Goal: Browse casually: Explore the website without a specific task or goal

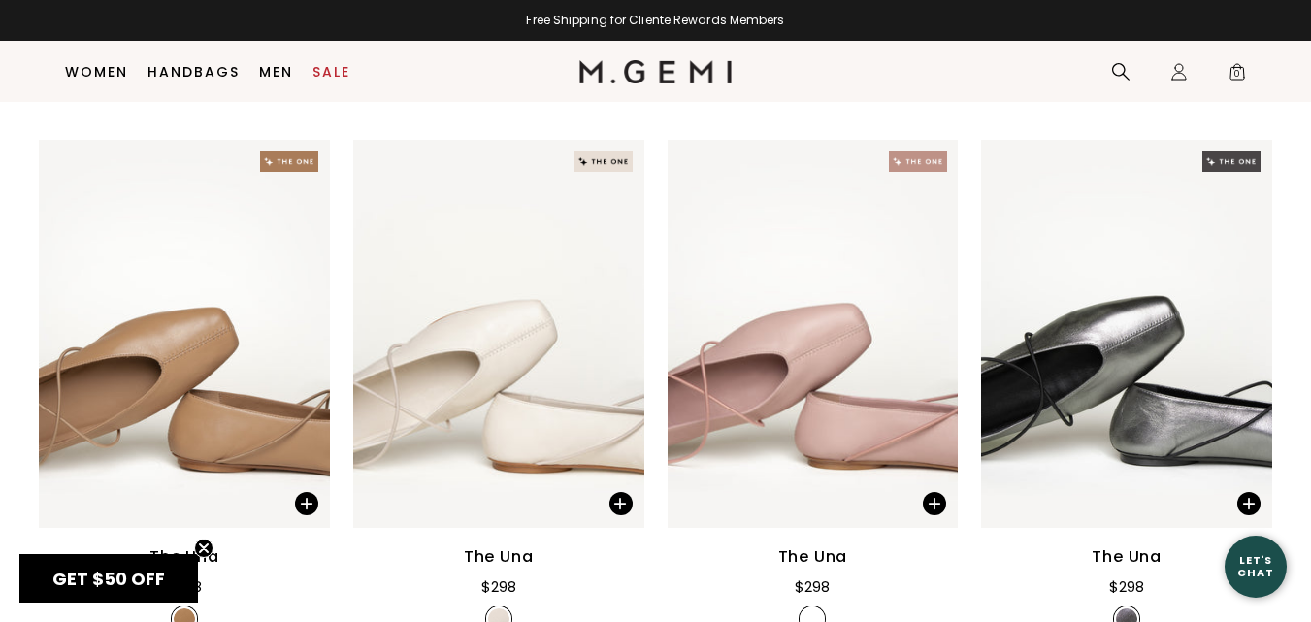
scroll to position [804, 0]
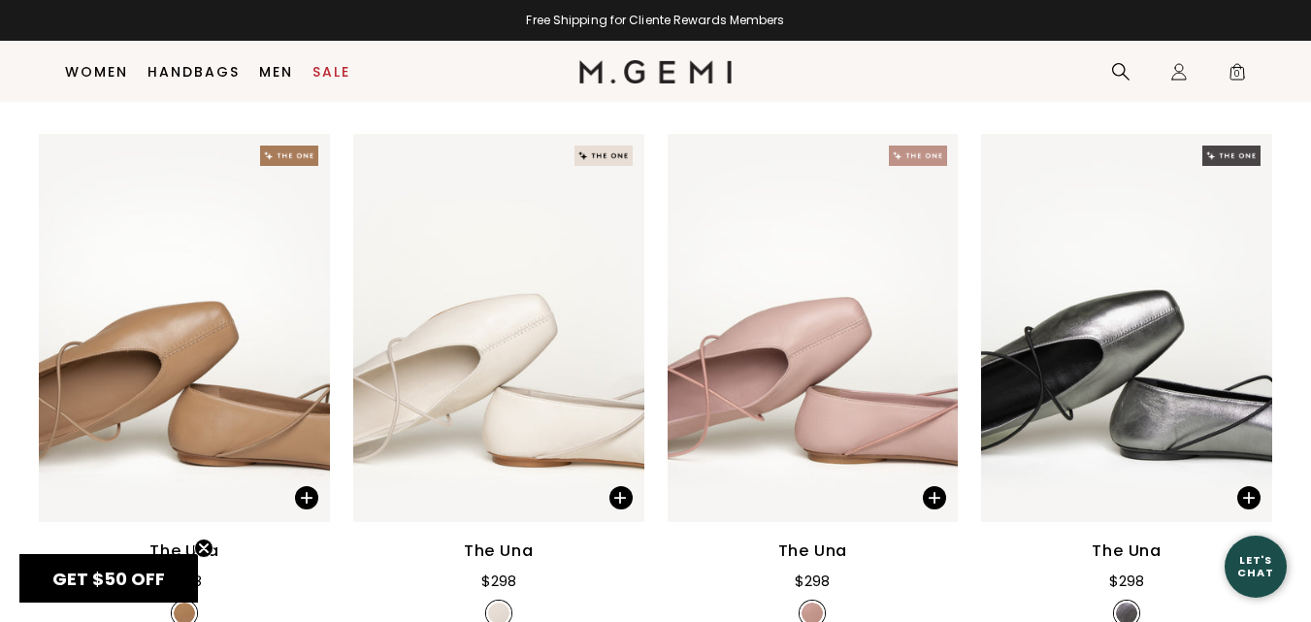
drag, startPoint x: 0, startPoint y: 0, endPoint x: 1318, endPoint y: 188, distance: 1331.7
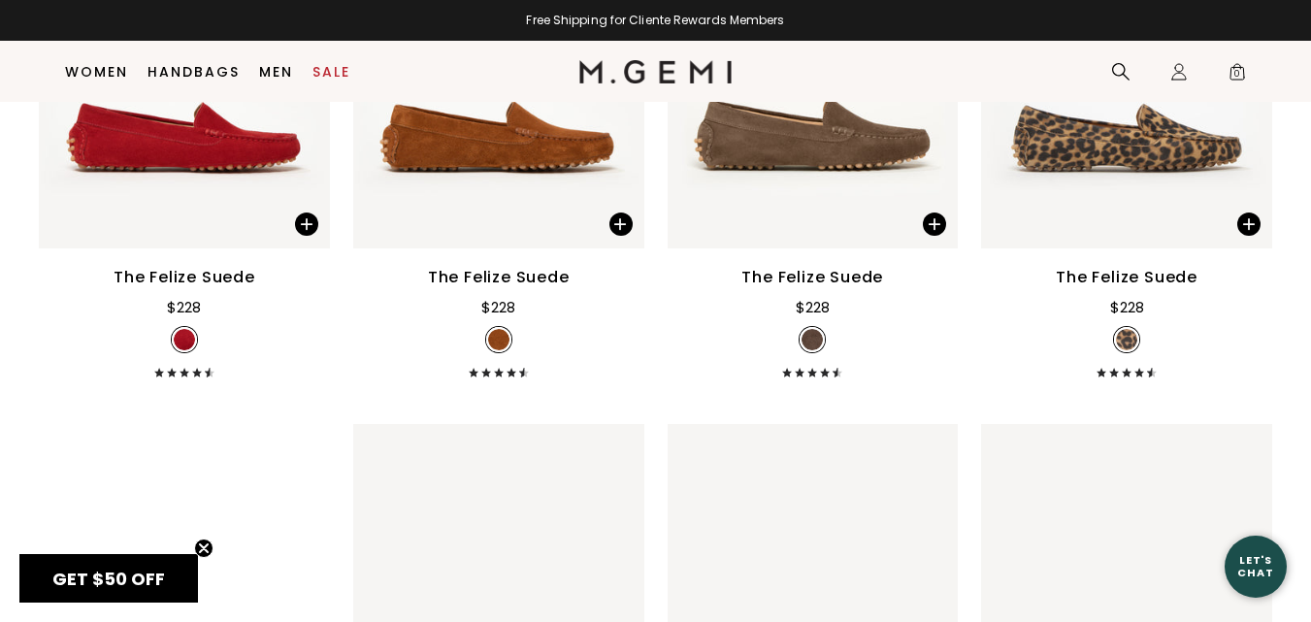
scroll to position [3940, 0]
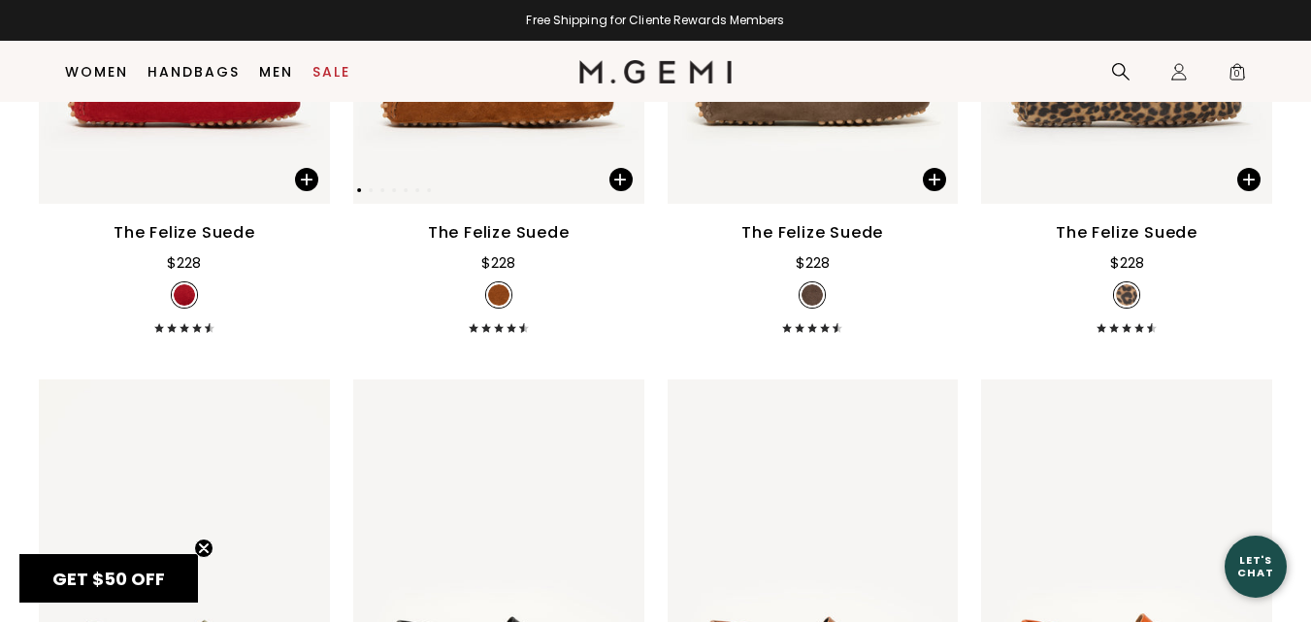
click at [523, 110] on img at bounding box center [498, 10] width 291 height 388
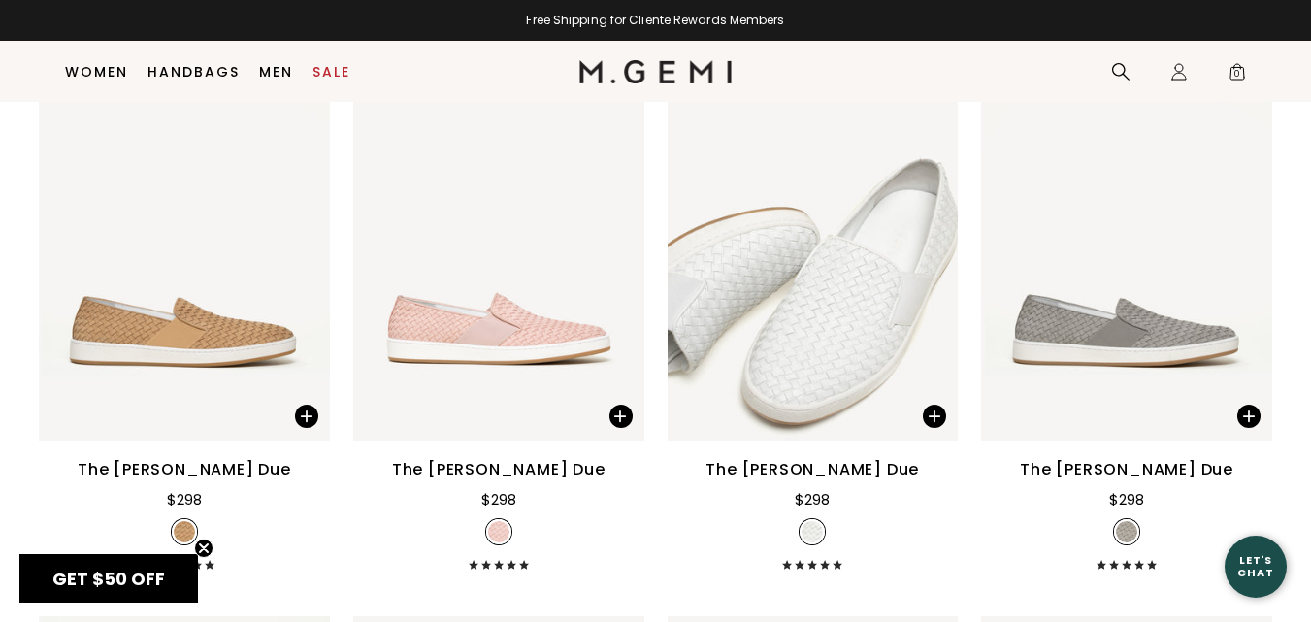
scroll to position [7742, 0]
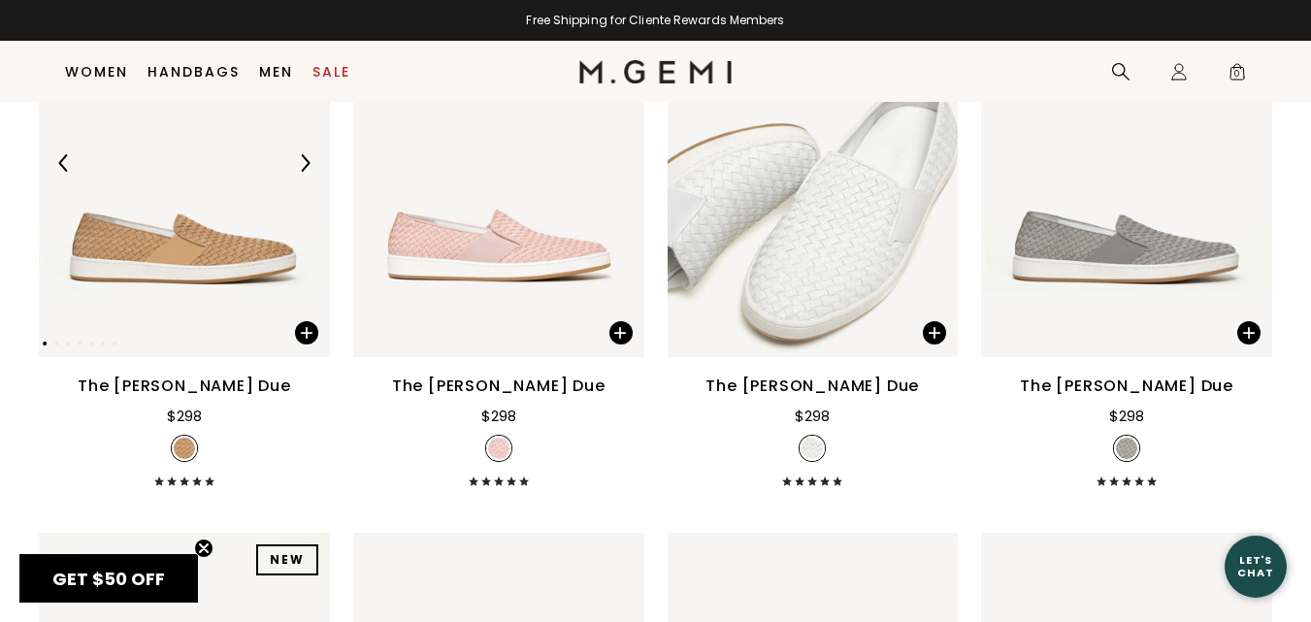
click at [164, 260] on img at bounding box center [184, 163] width 291 height 388
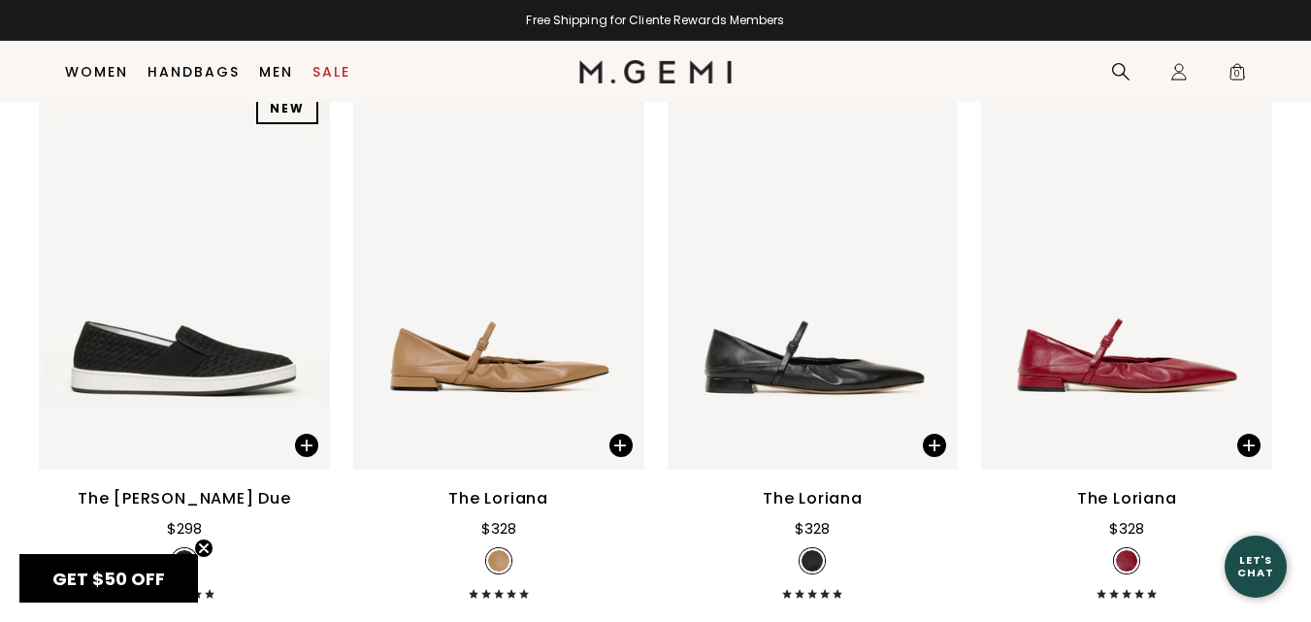
scroll to position [8260, 0]
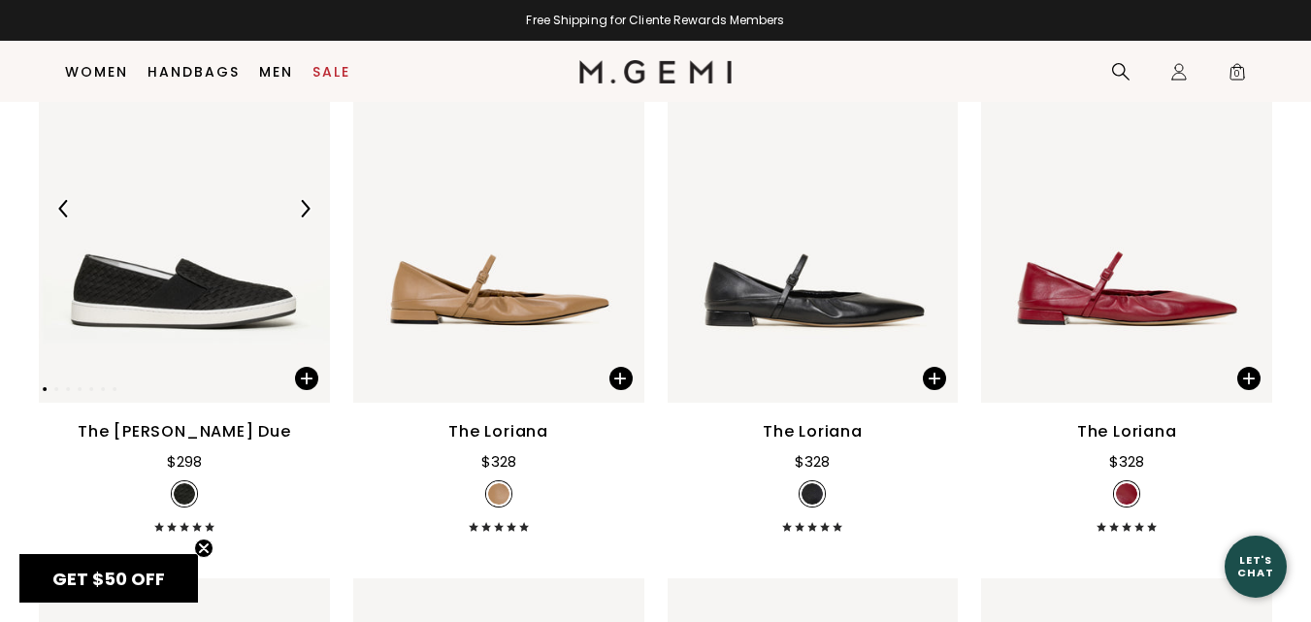
click at [229, 306] on img at bounding box center [184, 209] width 291 height 388
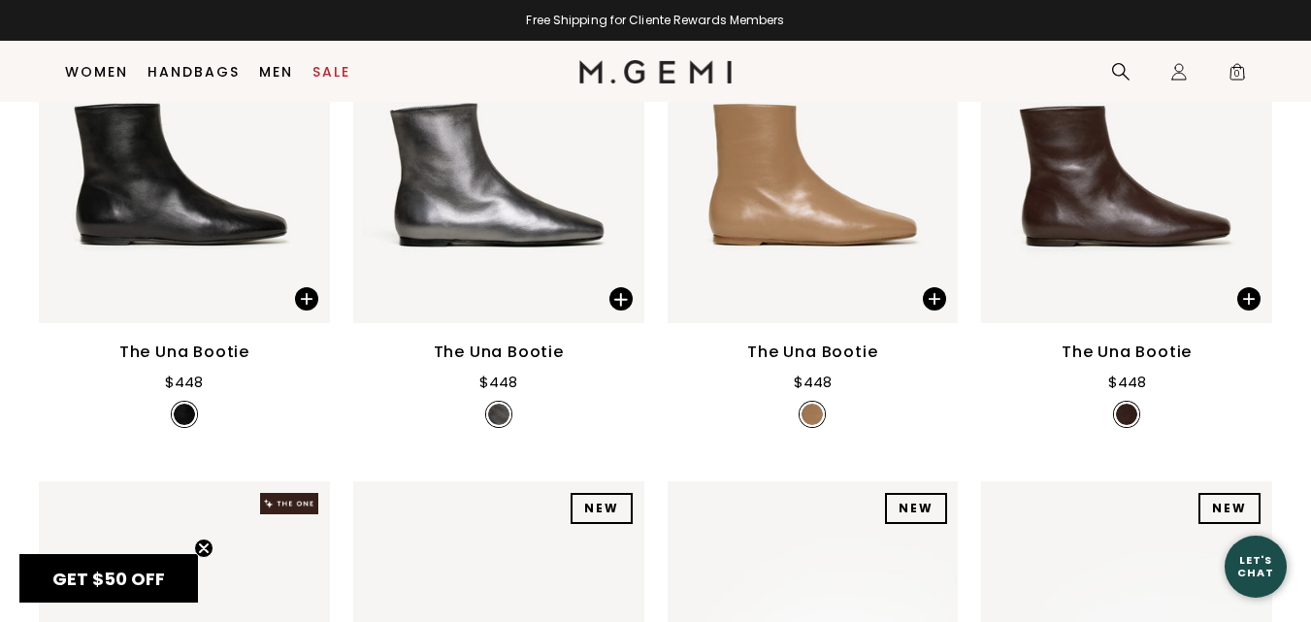
scroll to position [21827, 0]
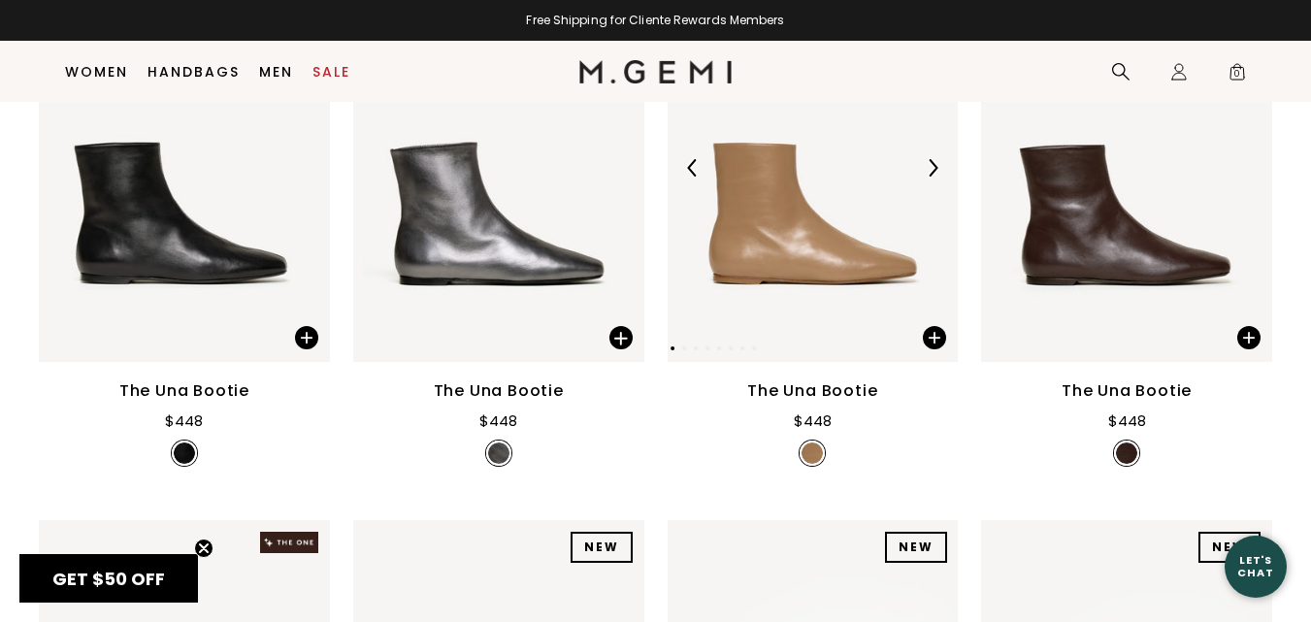
click at [786, 257] on img at bounding box center [812, 168] width 291 height 388
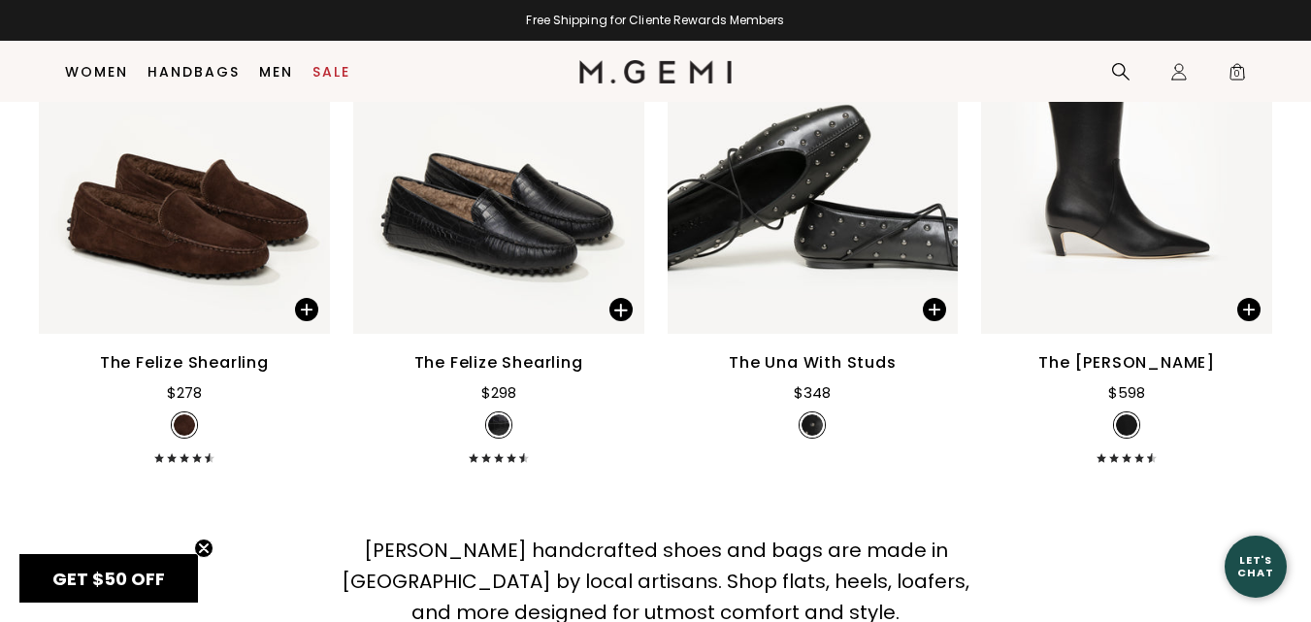
scroll to position [22883, 0]
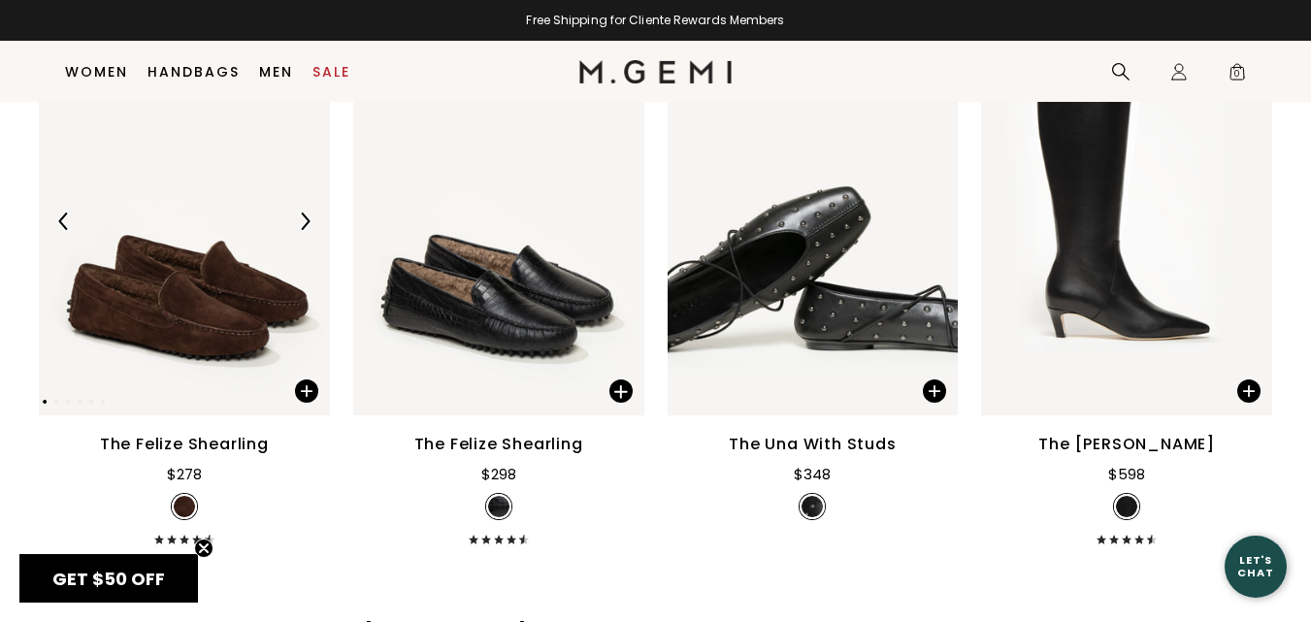
click at [168, 330] on img at bounding box center [184, 221] width 291 height 388
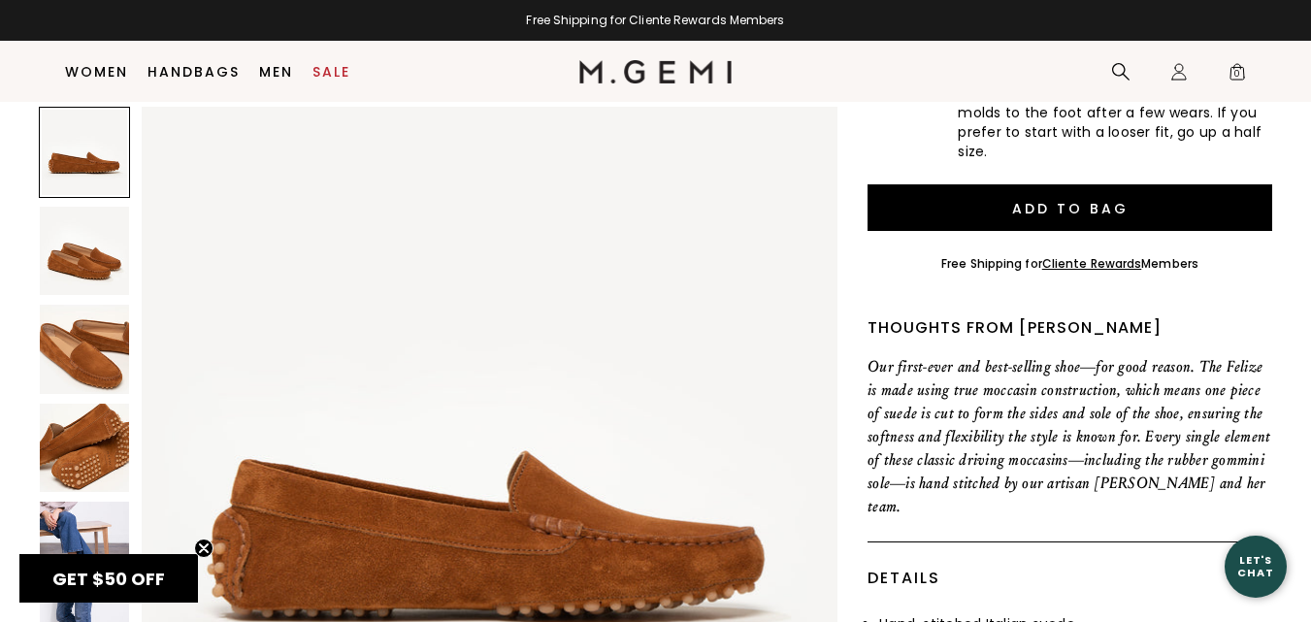
scroll to position [22, 0]
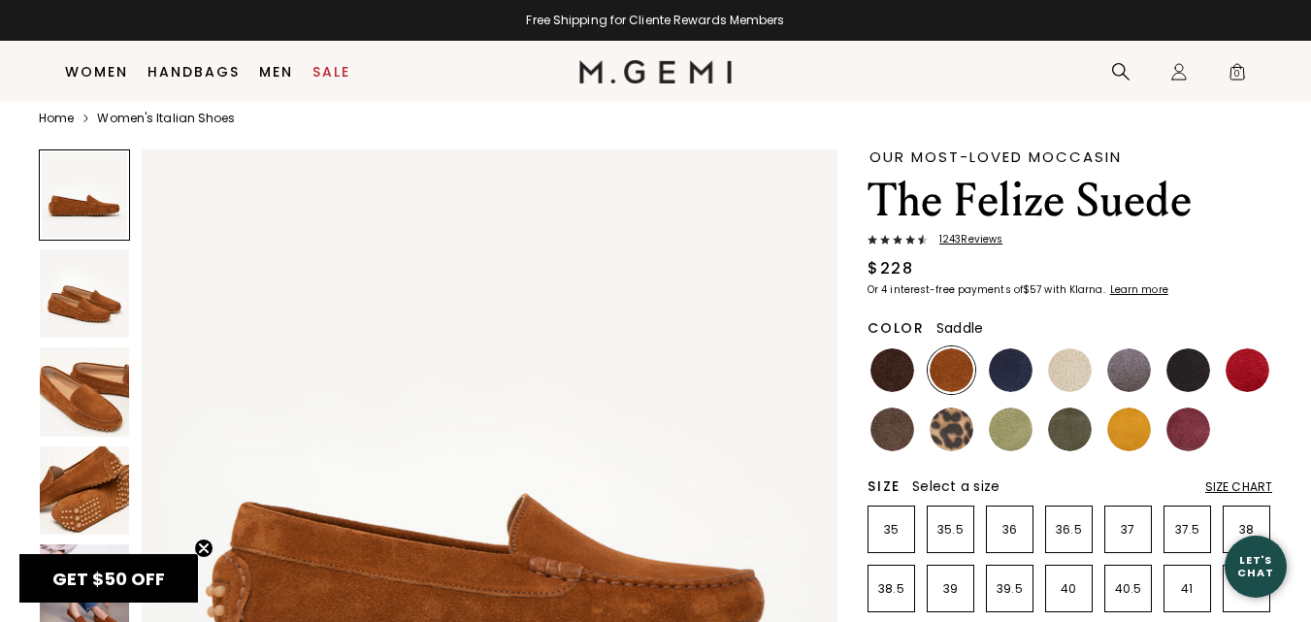
drag, startPoint x: 1322, startPoint y: 80, endPoint x: 1238, endPoint y: 25, distance: 100.4
click at [1293, 61] on html "Accessibility Screen-Reader Guide, Feedback, and Issue Reporting | New window i…" at bounding box center [655, 289] width 1311 height 622
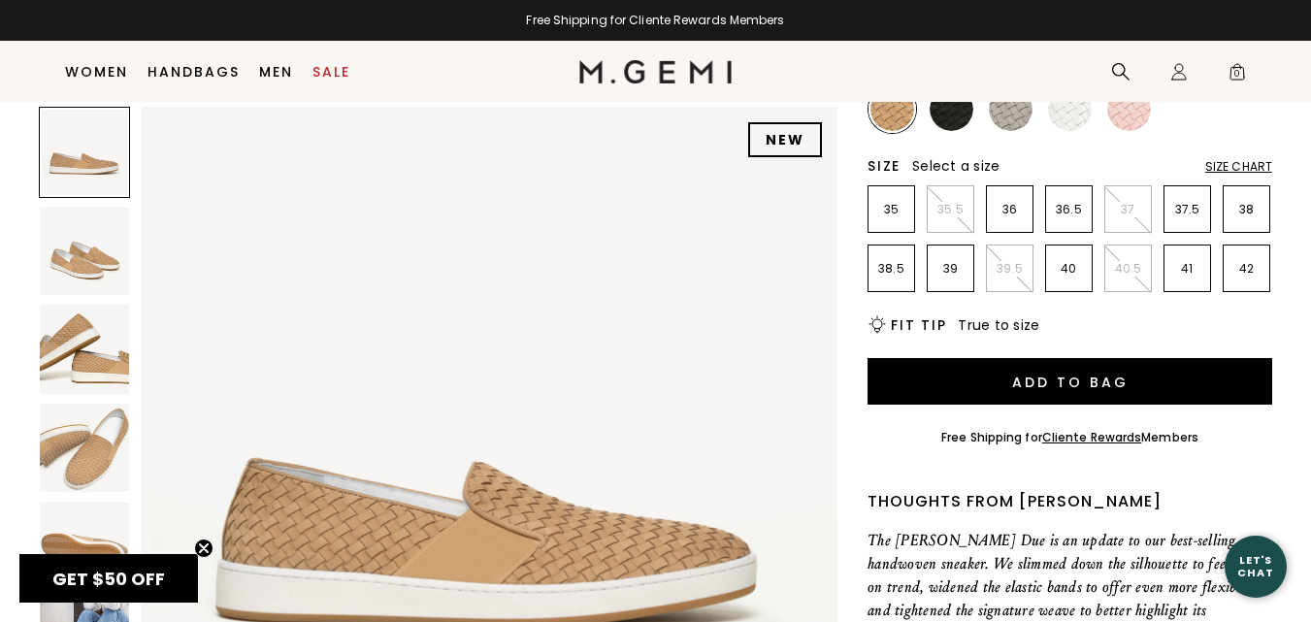
scroll to position [378, 0]
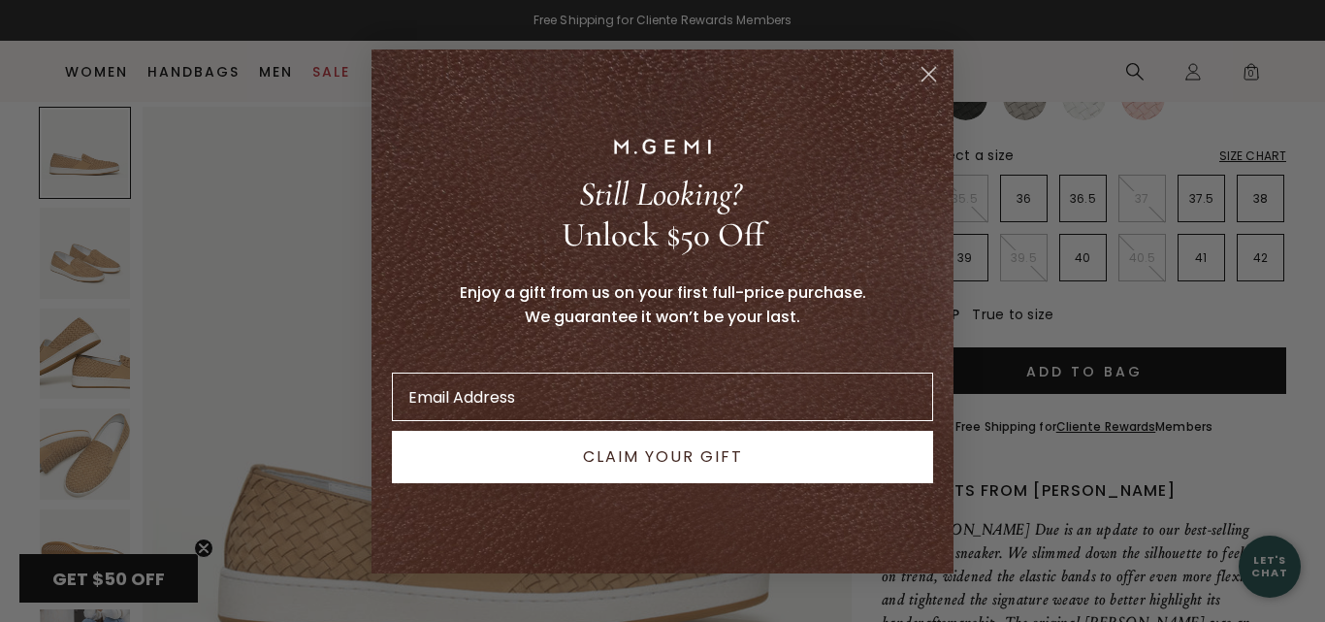
click at [929, 69] on circle "Close dialog" at bounding box center [929, 73] width 32 height 32
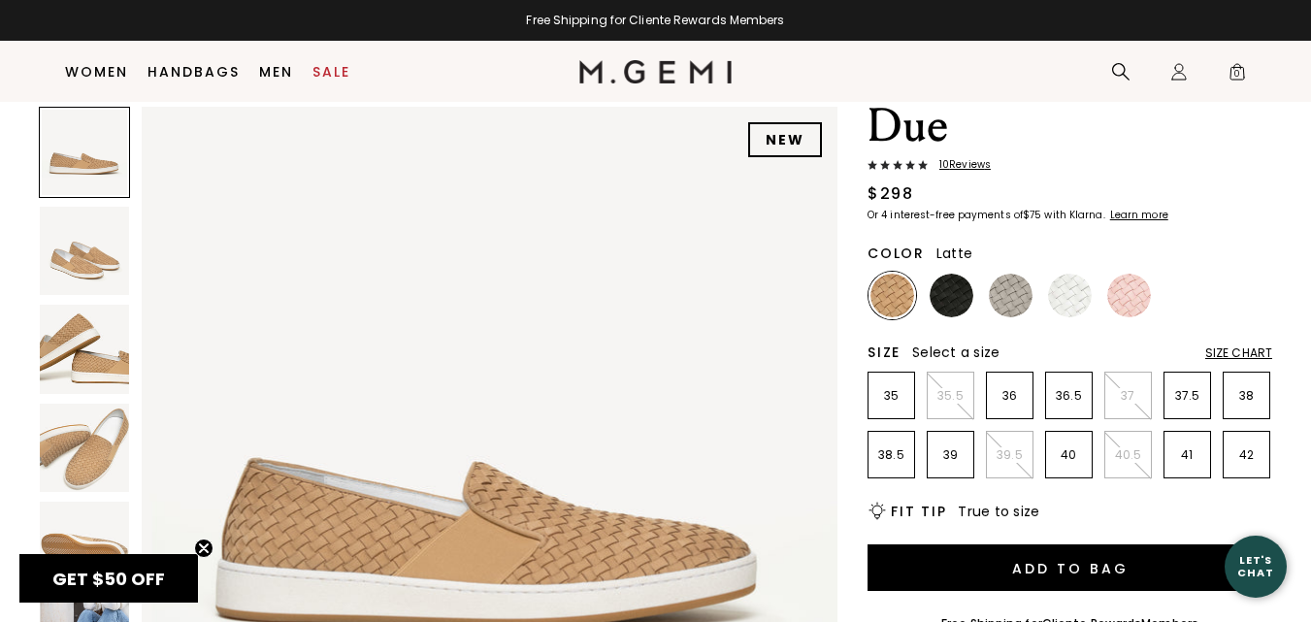
scroll to position [179, 0]
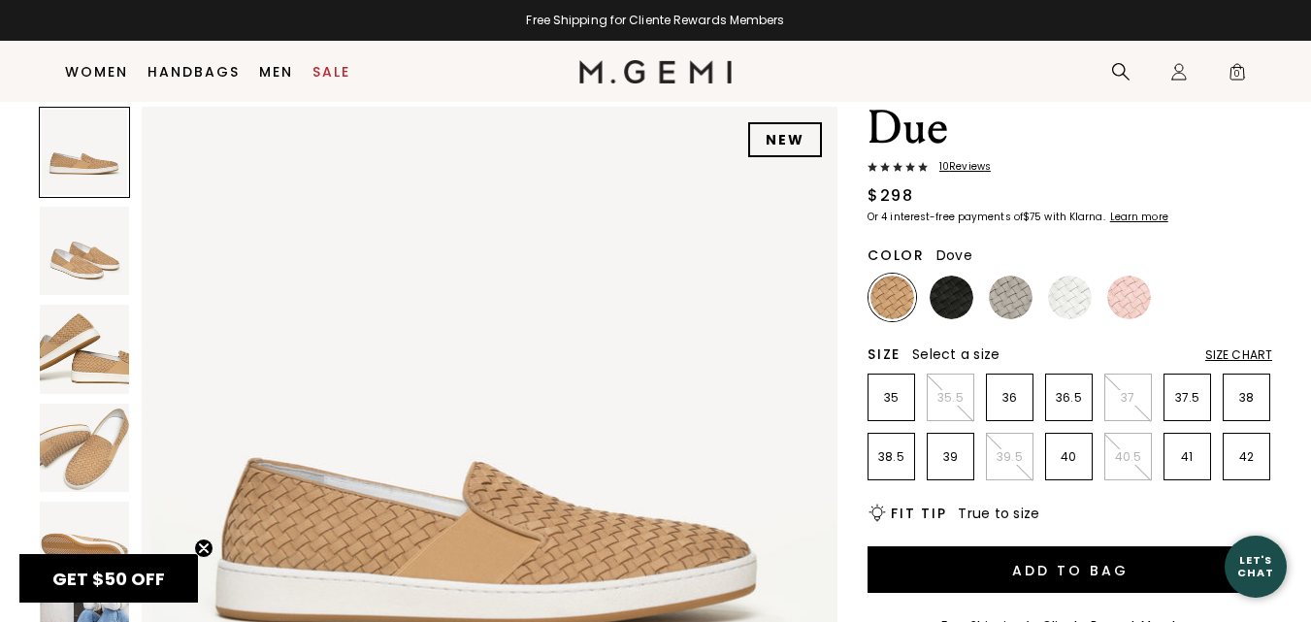
click at [1007, 275] on img at bounding box center [1011, 297] width 44 height 44
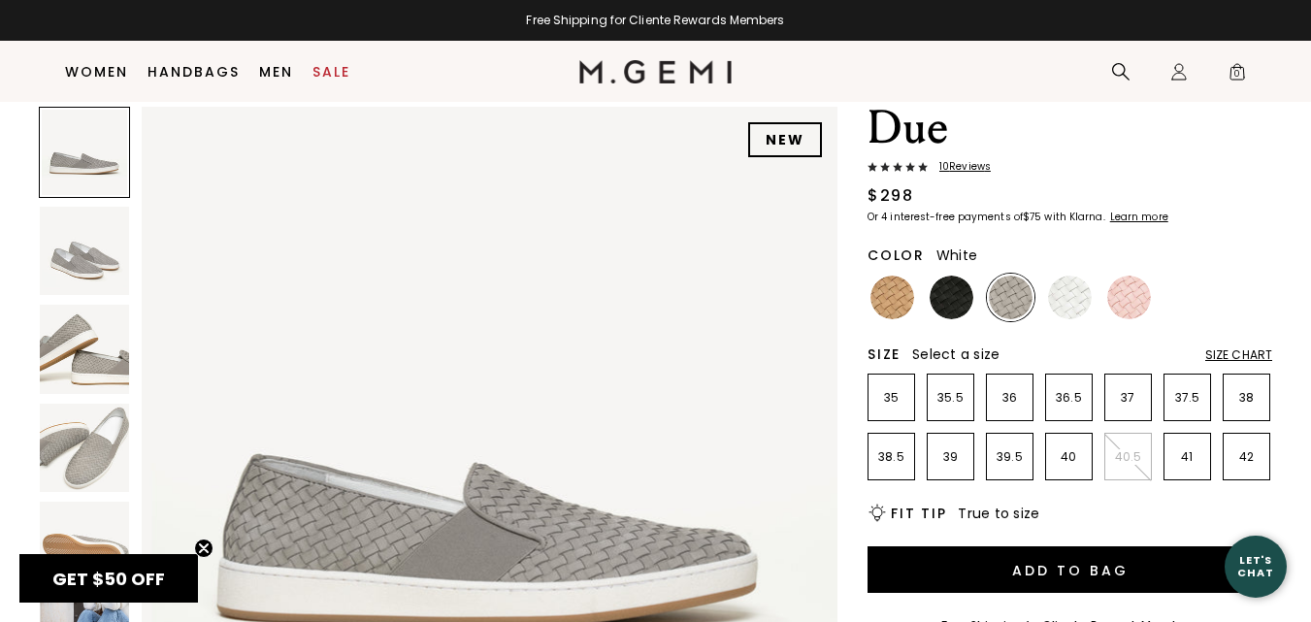
click at [1066, 275] on img at bounding box center [1070, 297] width 44 height 44
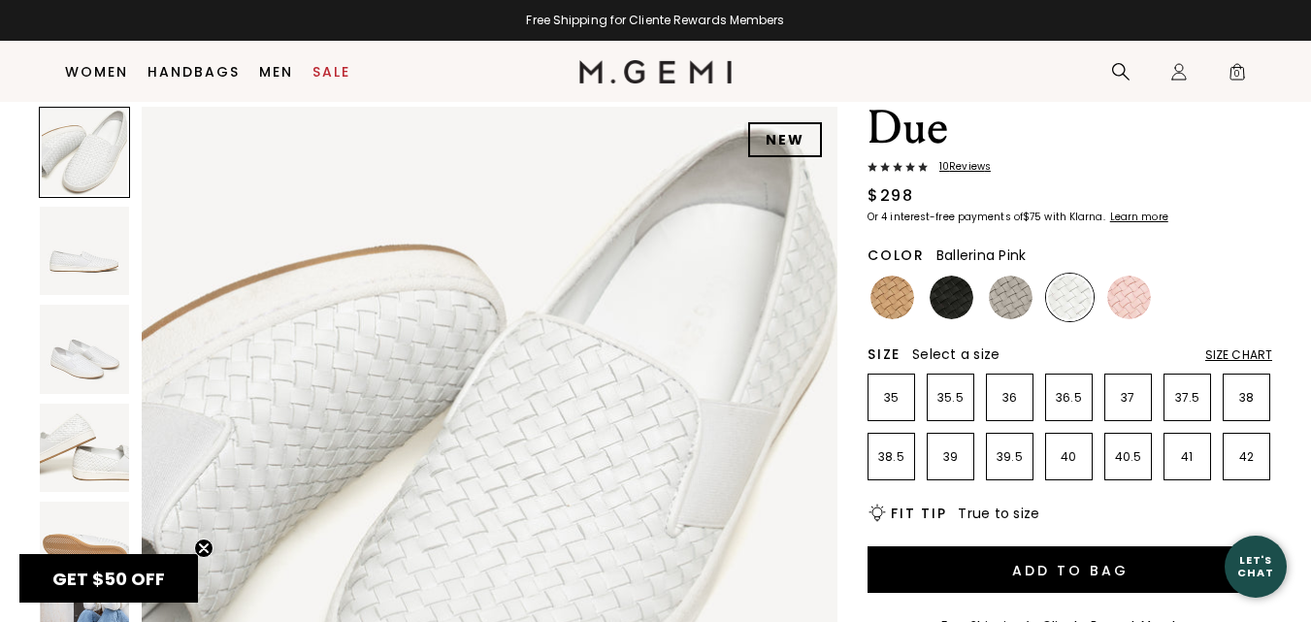
click at [1128, 275] on img at bounding box center [1129, 297] width 44 height 44
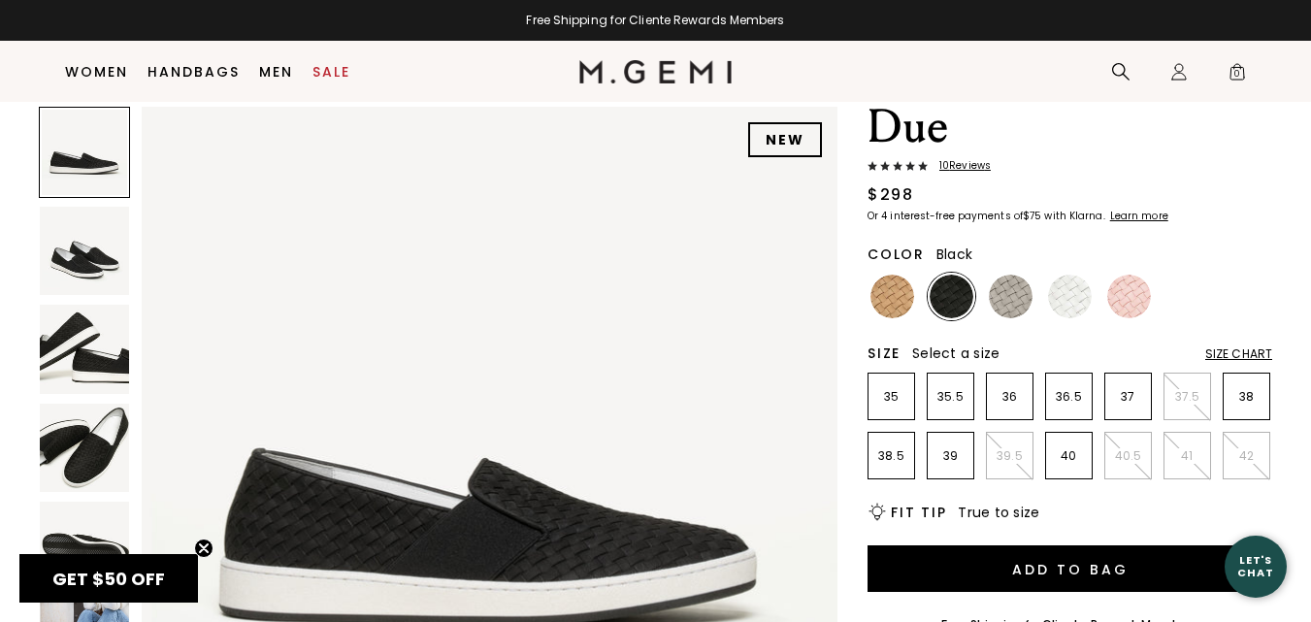
scroll to position [179, 0]
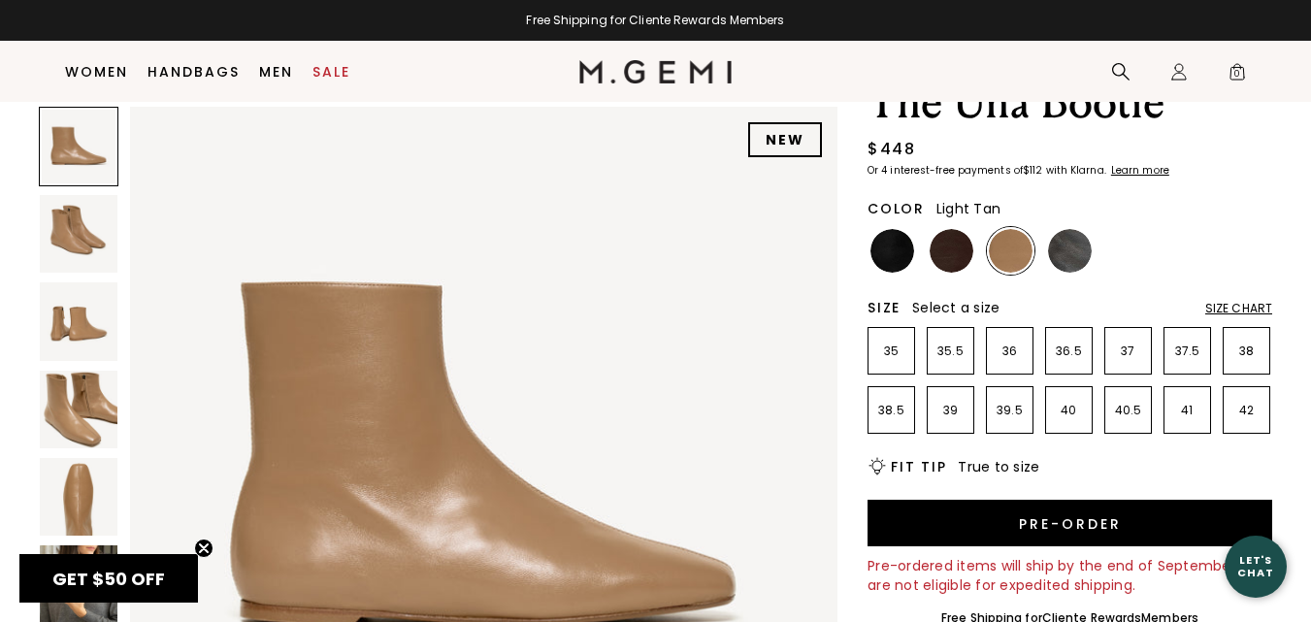
scroll to position [180, 0]
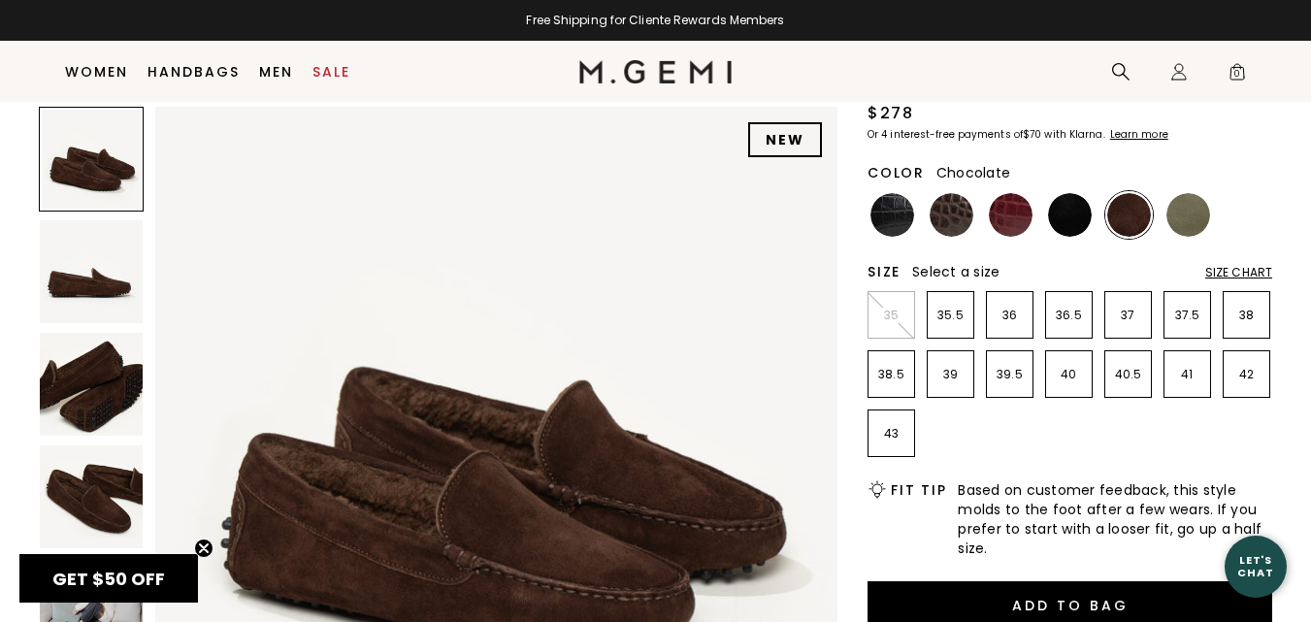
scroll to position [191, 0]
